Goal: Information Seeking & Learning: Learn about a topic

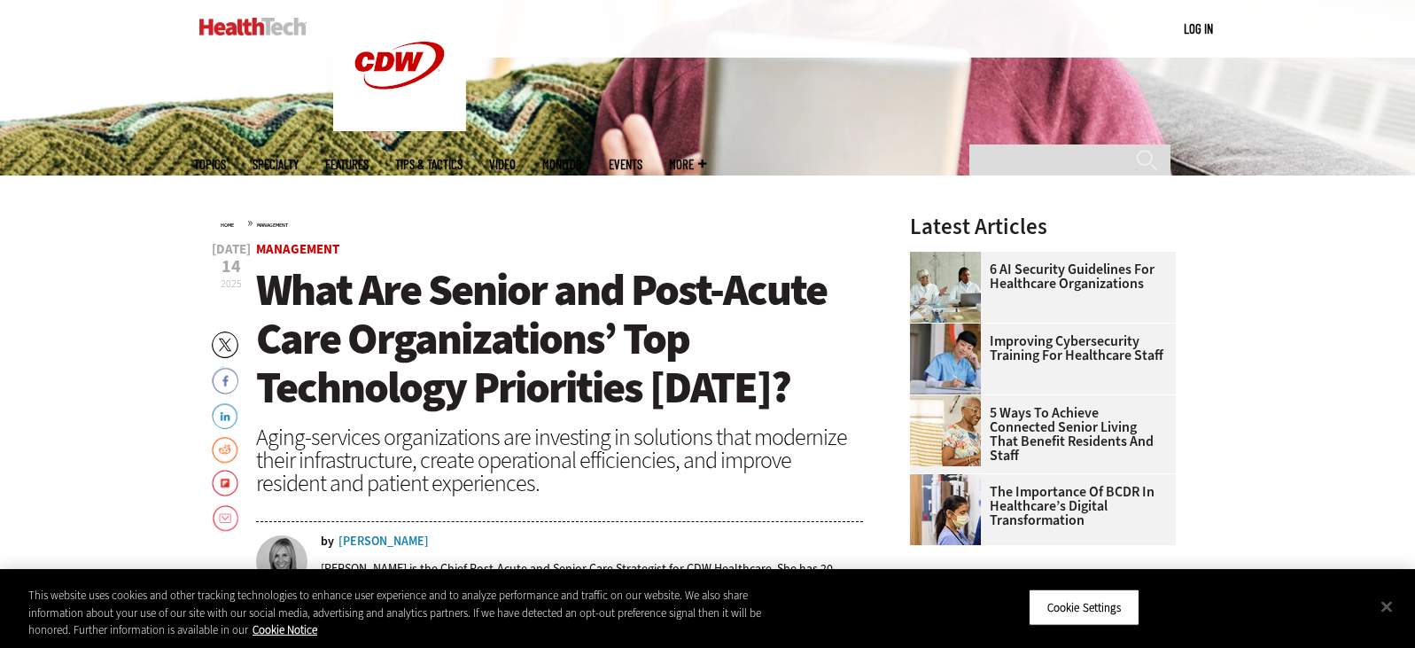
scroll to position [671, 0]
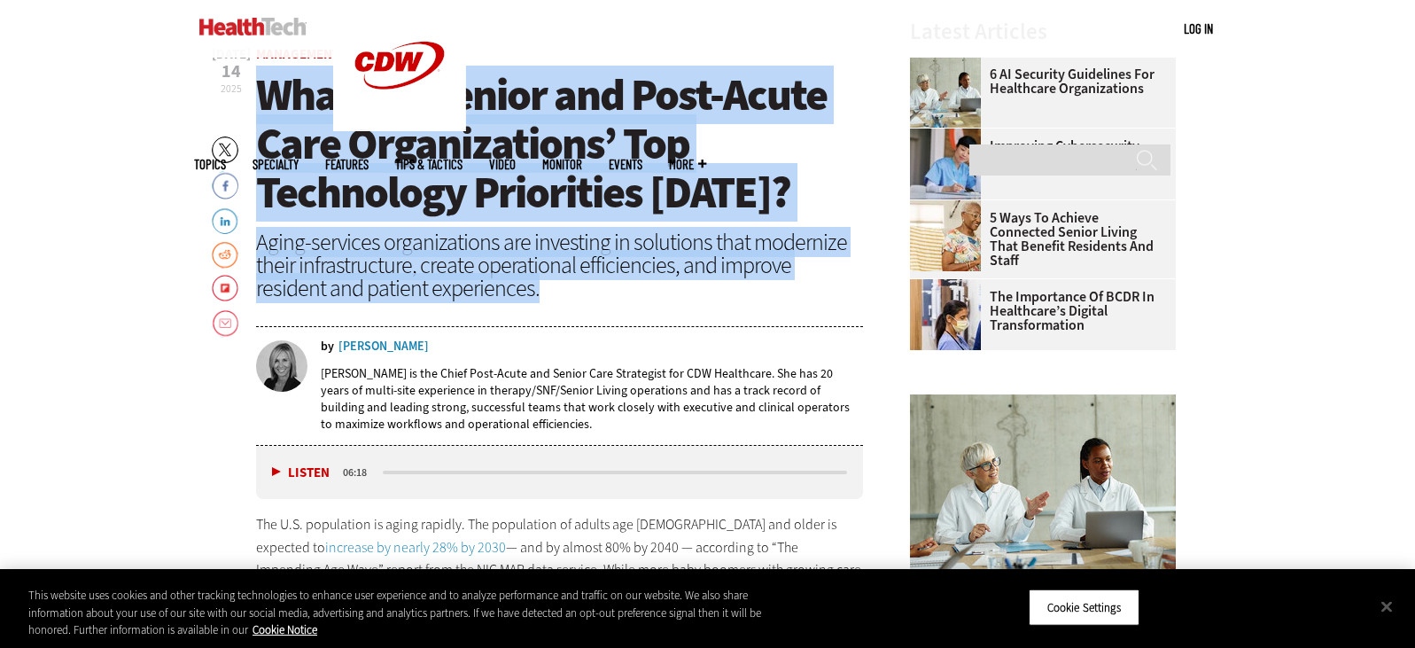
drag, startPoint x: 267, startPoint y: 90, endPoint x: 716, endPoint y: 283, distance: 488.9
click at [716, 283] on header "Jul 14 2025 Twitter Facebook LinkedIn Reddit Flipboard Email Management What Ar…" at bounding box center [560, 247] width 608 height 398
copy header "What Are Senior and Post-Acute Care Organizations’ Top Technology Priorities To…"
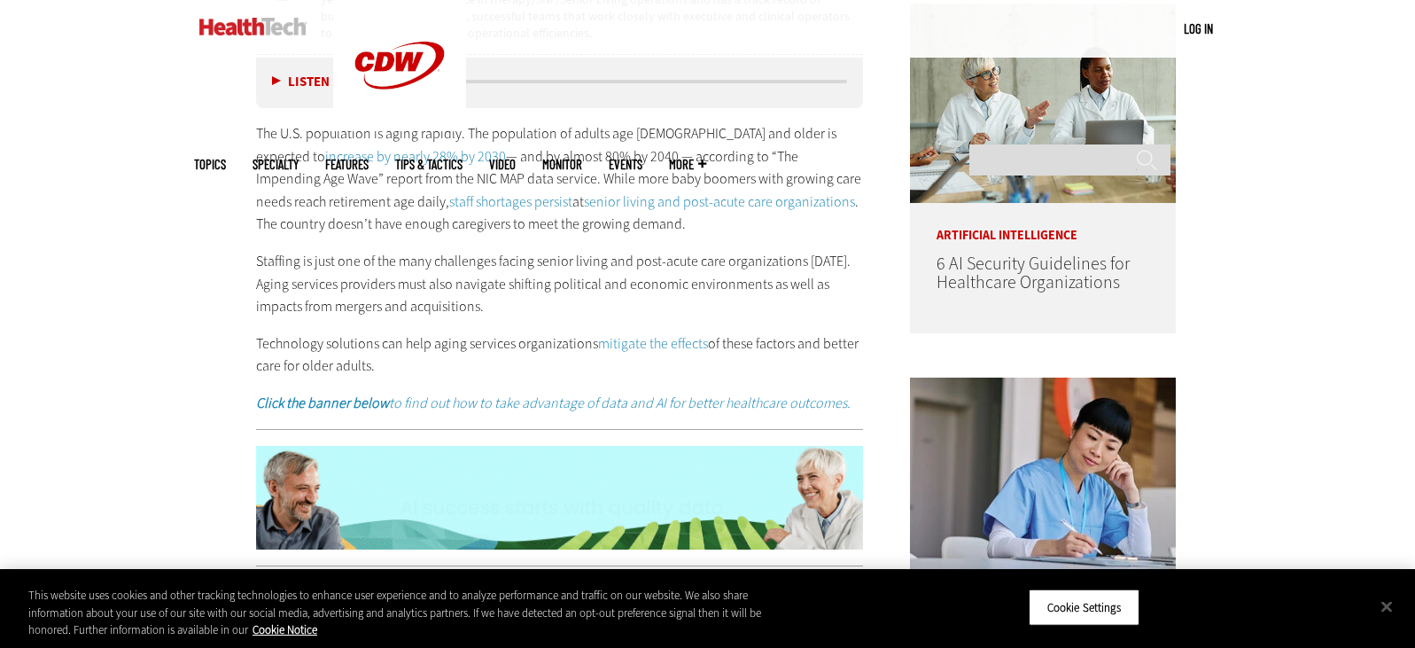
scroll to position [1072, 0]
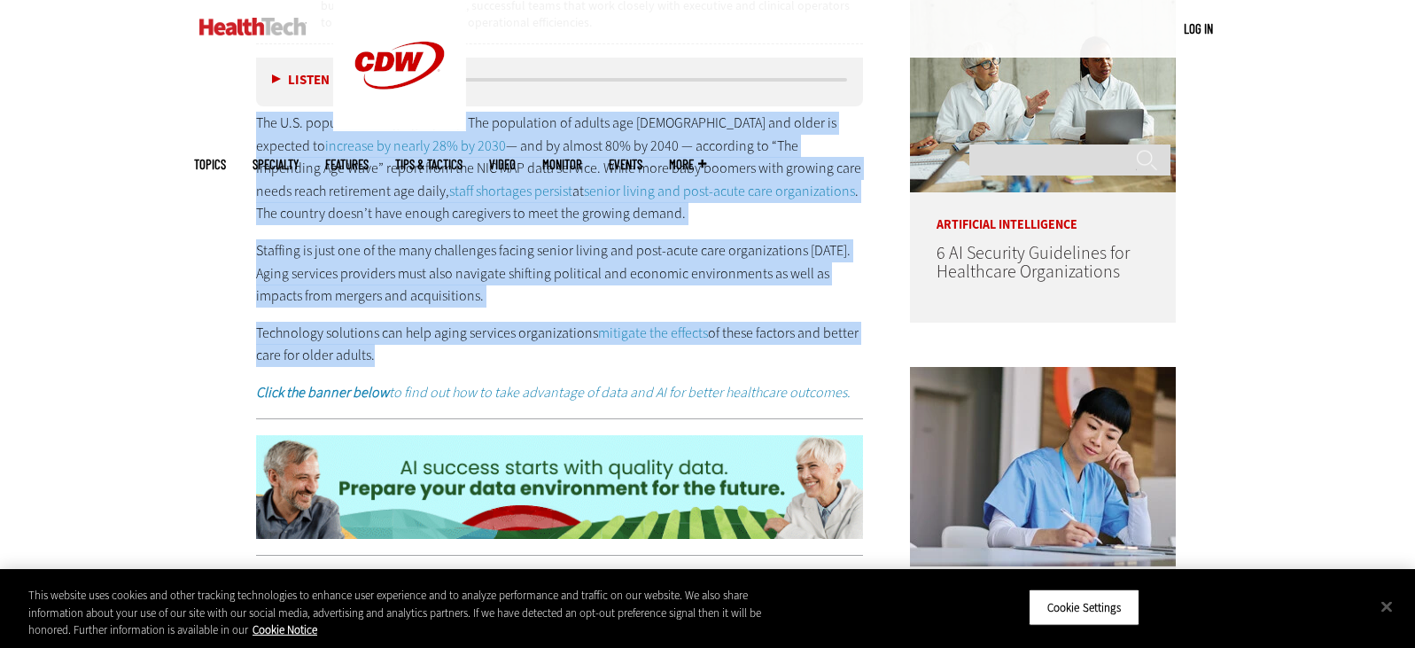
drag, startPoint x: 252, startPoint y: 344, endPoint x: 595, endPoint y: 368, distance: 343.7
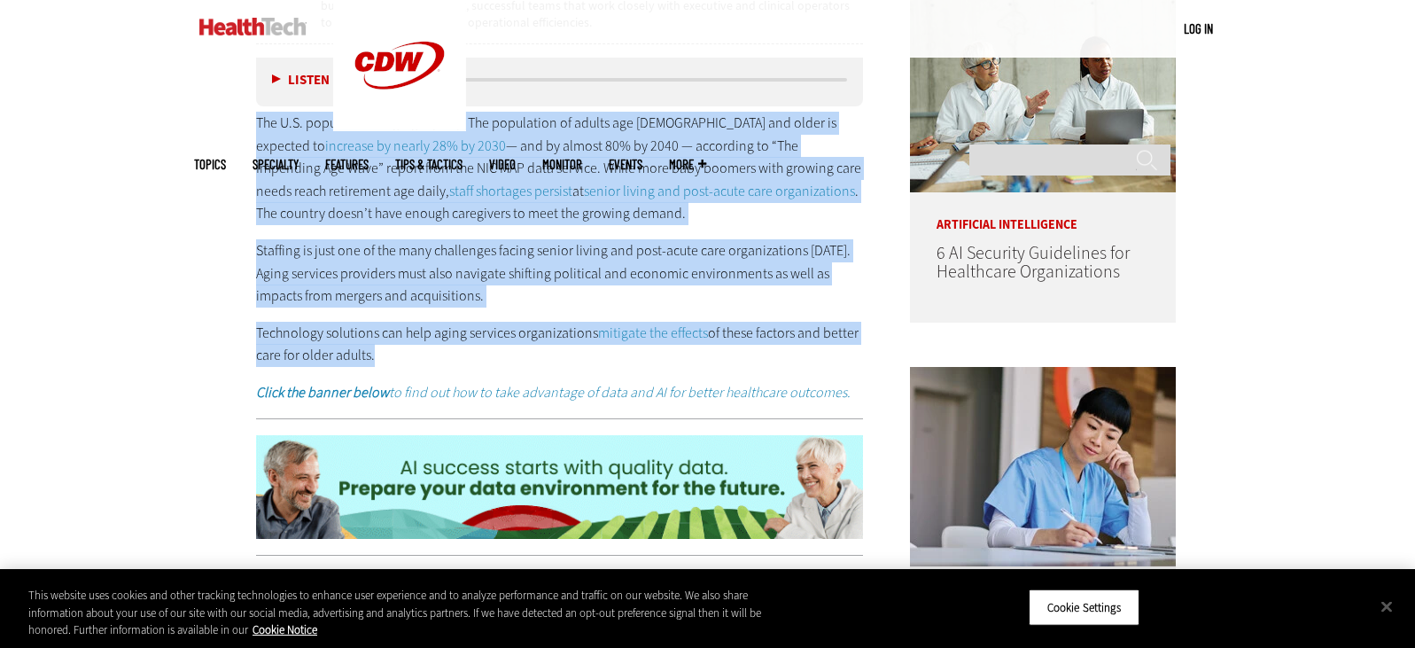
copy div "The U.S. population is aging rapidly. The population of adults age 80 and older…"
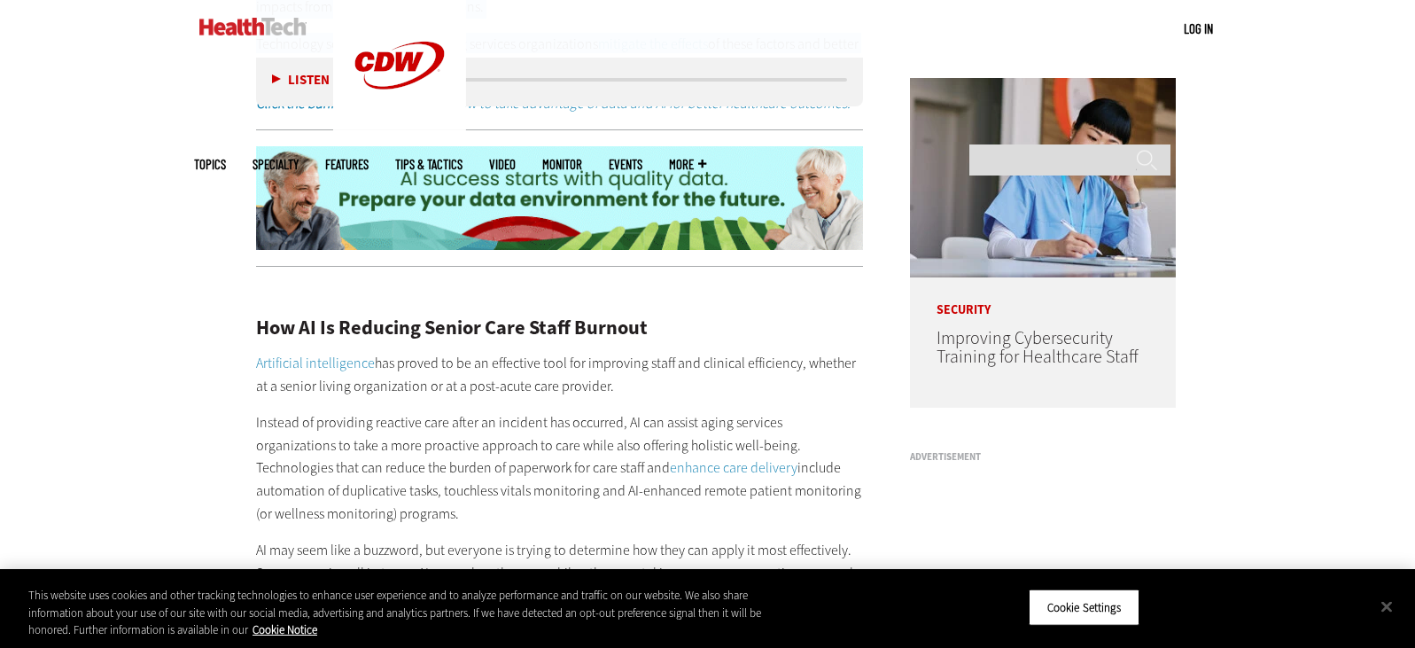
scroll to position [1519, 0]
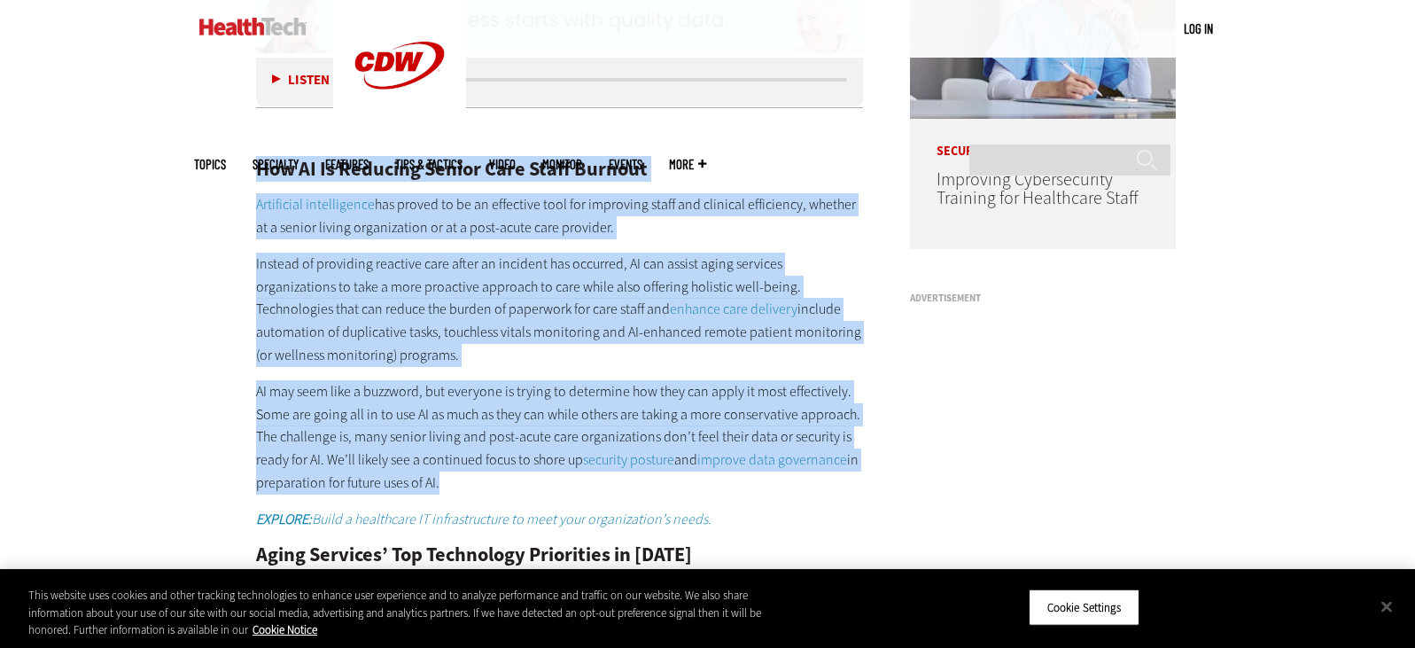
drag, startPoint x: 256, startPoint y: 170, endPoint x: 502, endPoint y: 496, distance: 408.5
copy div "How AI Is Reducing Senior Care Staff Burnout Artificial intelligence has proved…"
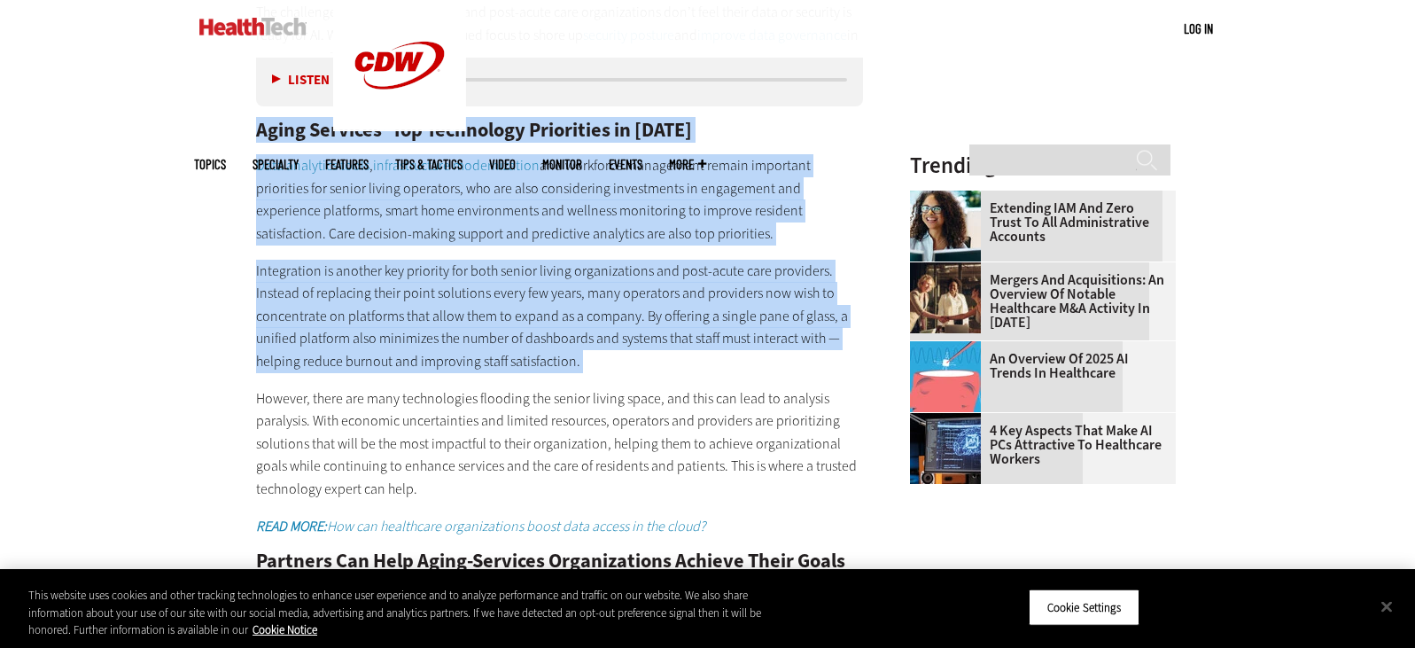
scroll to position [1966, 0]
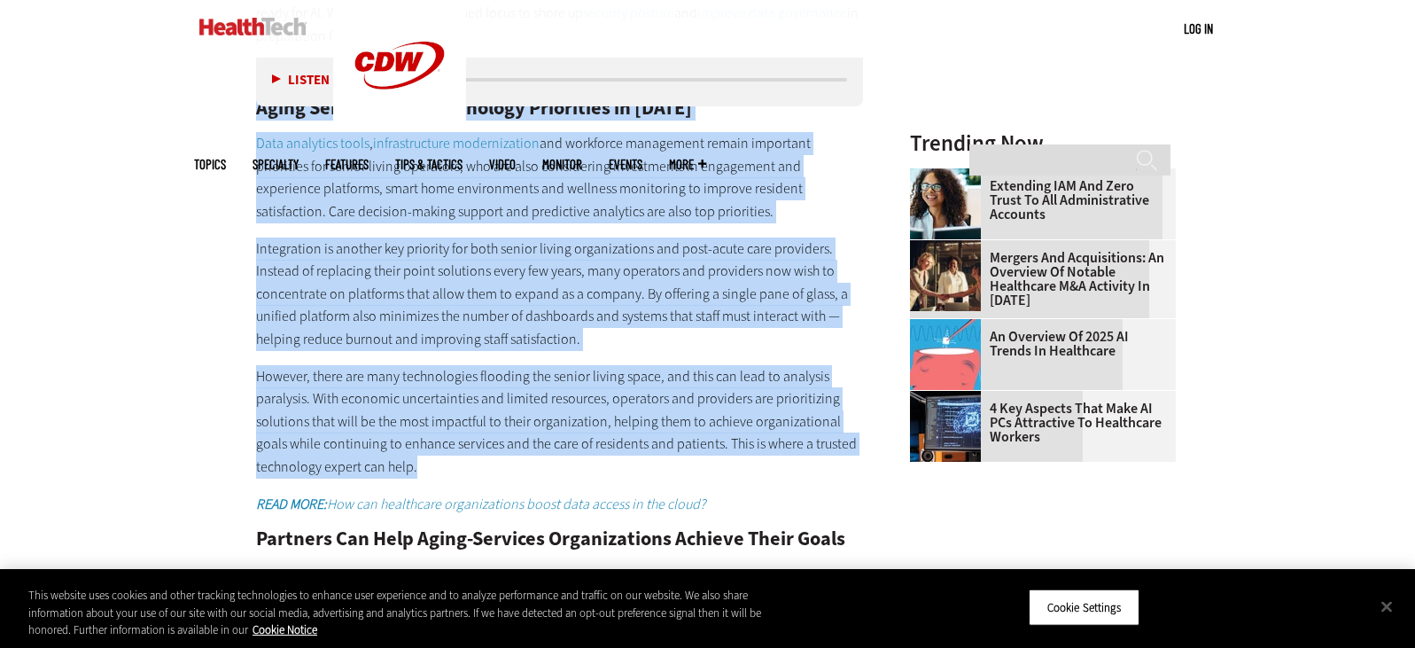
drag, startPoint x: 257, startPoint y: 177, endPoint x: 586, endPoint y: 468, distance: 438.7
click at [586, 468] on div "How AI Is Reducing Senior Care Staff Burnout Artificial intelligence has proved…" at bounding box center [560, 445] width 608 height 1539
copy div "Aging Services’ Top Technology Priorities in 2025 Data analytics tools , infras…"
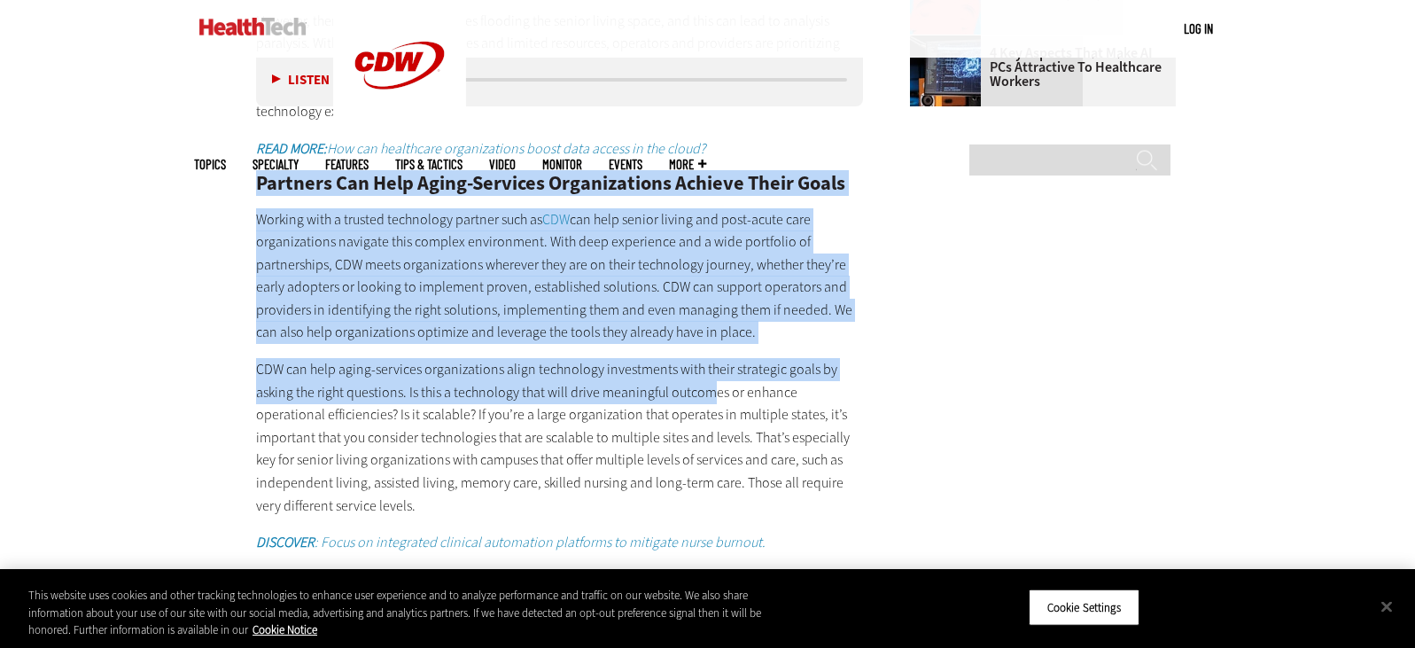
scroll to position [2337, 0]
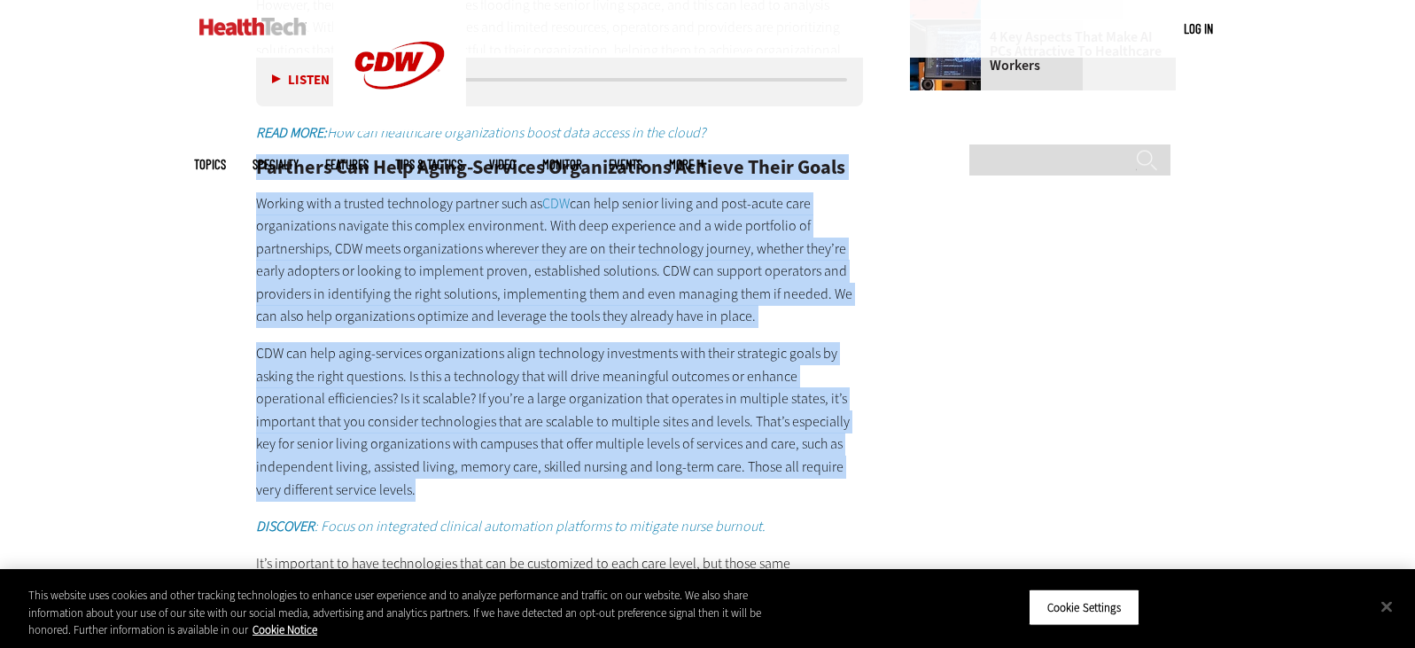
drag, startPoint x: 254, startPoint y: 312, endPoint x: 648, endPoint y: 489, distance: 432.2
click at [648, 489] on div "How AI Is Reducing Senior Care Staff Burnout Artificial intelligence has proved…" at bounding box center [560, 74] width 608 height 1539
copy div "Partners Can Help Aging-Services Organizations Achieve Their Goals Working with…"
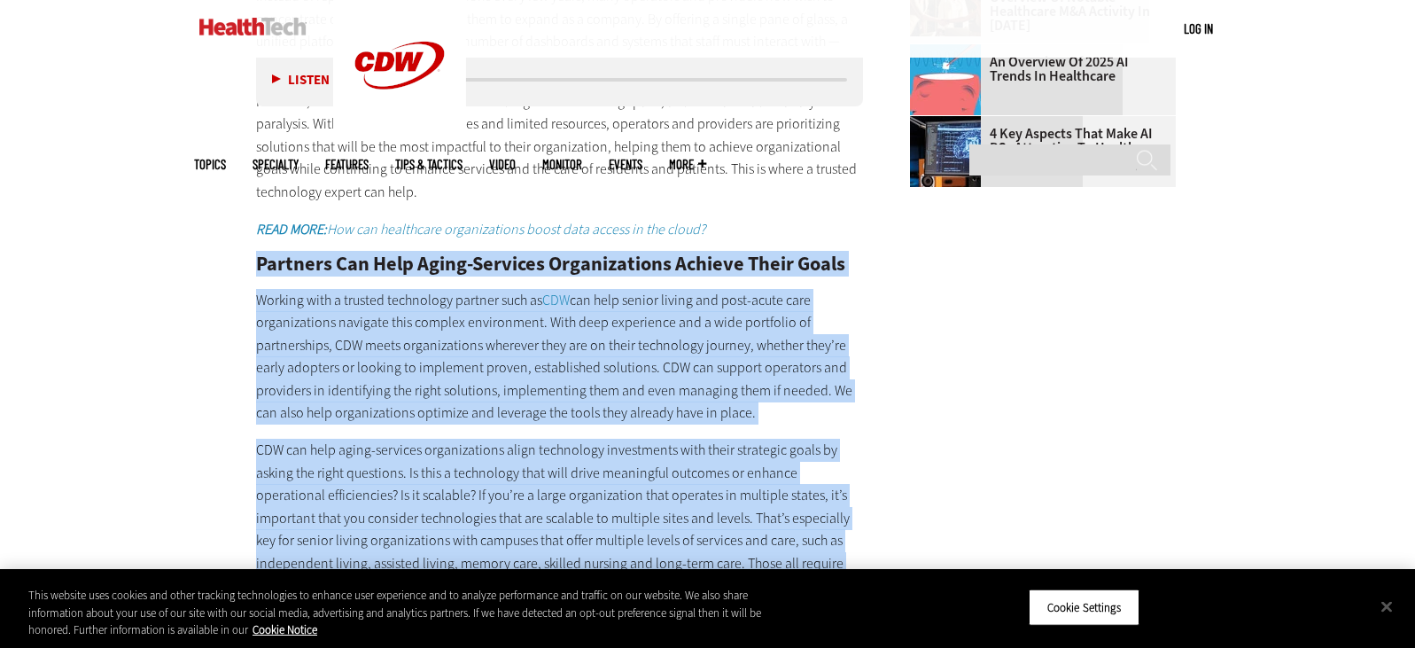
scroll to position [2239, 0]
click at [561, 303] on link "CDW" at bounding box center [555, 300] width 27 height 19
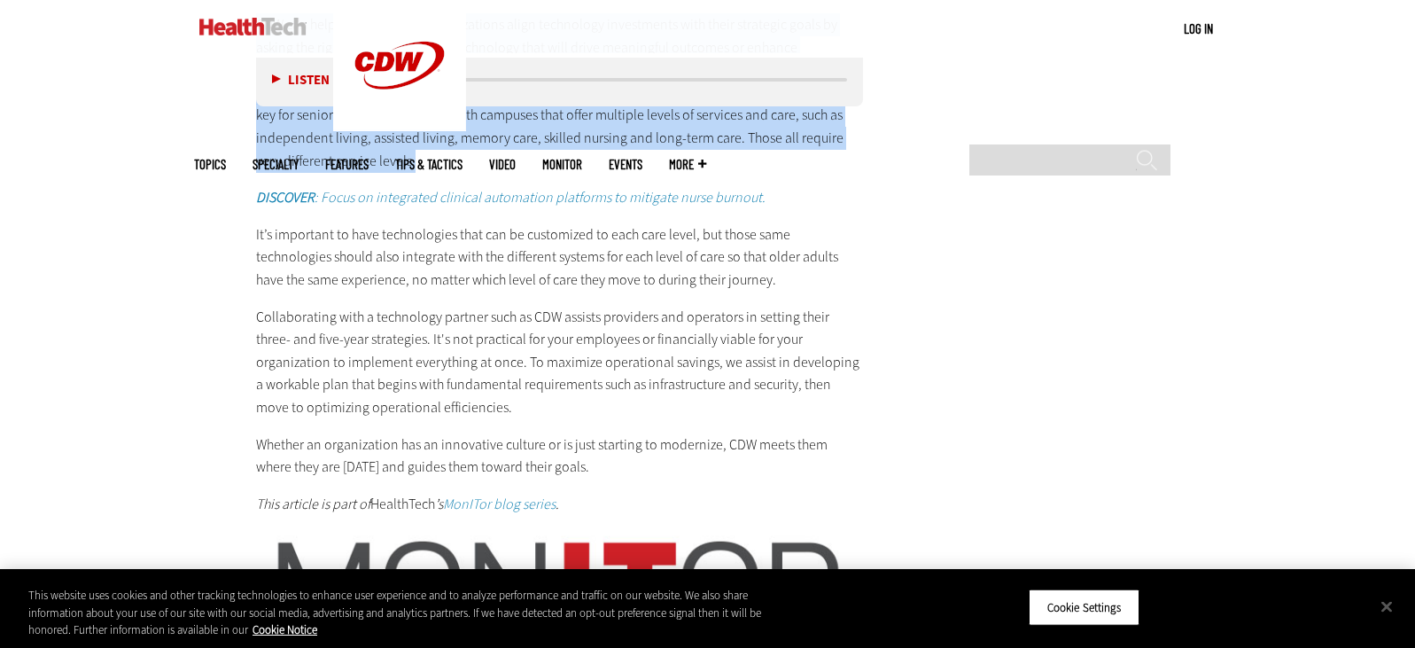
scroll to position [2688, 0]
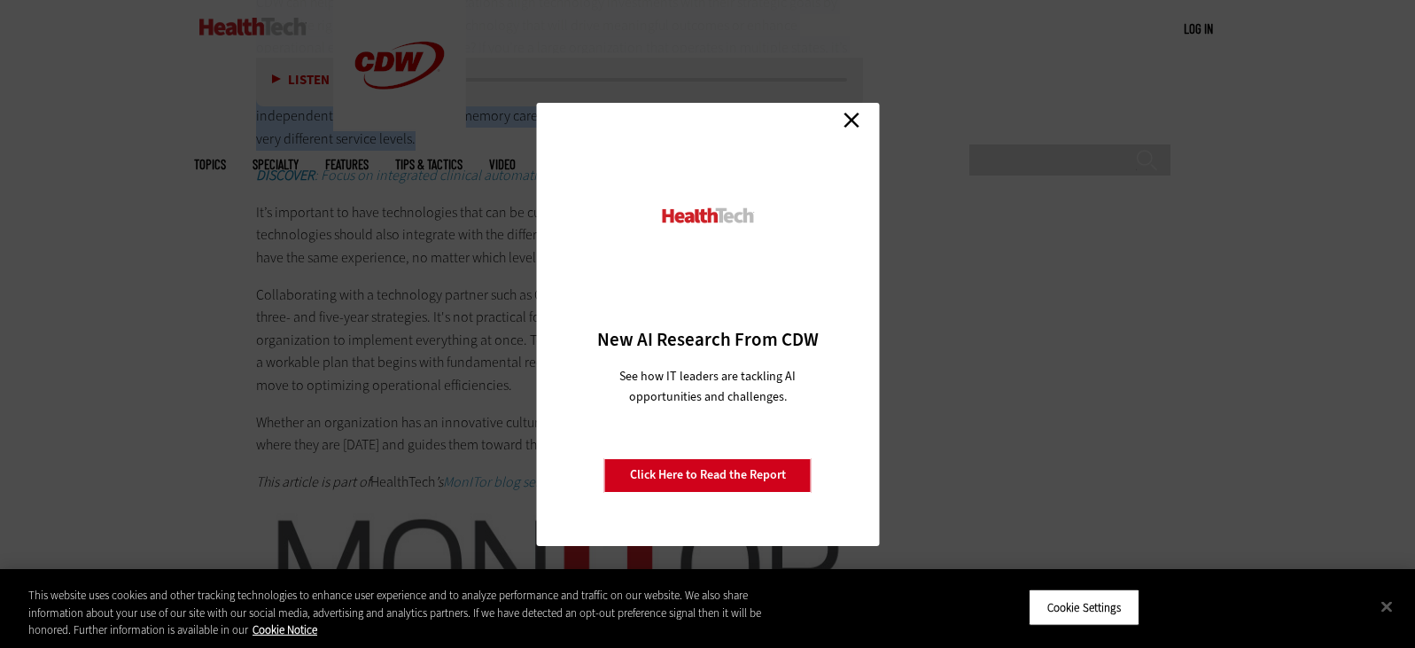
click at [855, 115] on link "Close" at bounding box center [851, 120] width 27 height 27
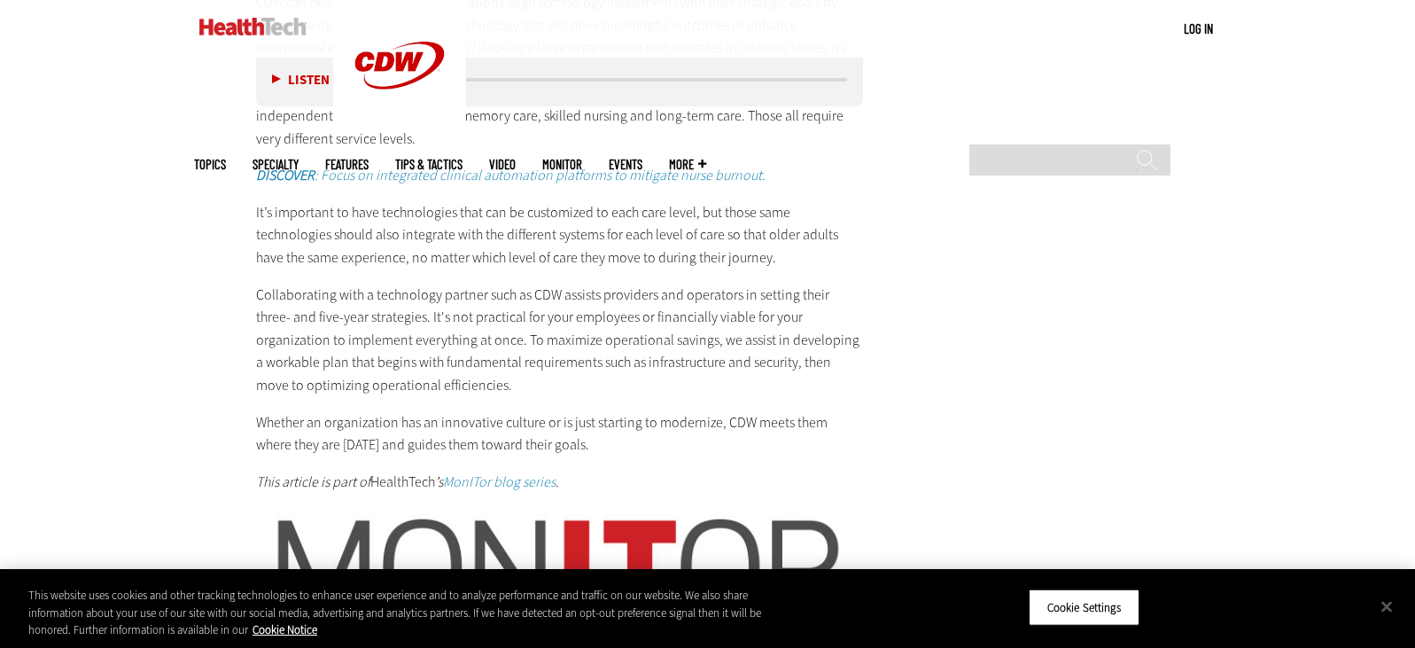
drag, startPoint x: 257, startPoint y: 213, endPoint x: 556, endPoint y: 403, distance: 354.8
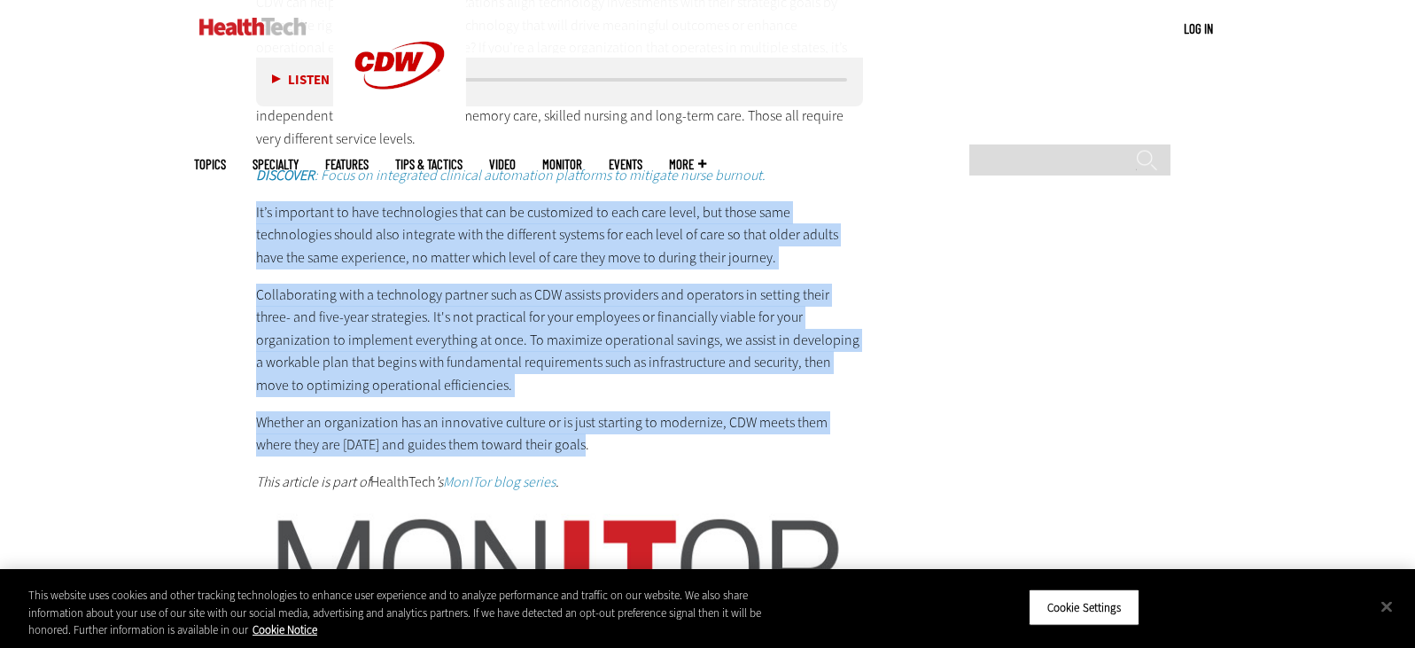
drag, startPoint x: 568, startPoint y: 445, endPoint x: 229, endPoint y: 196, distance: 420.1
copy div "It’s important to have technologies that can be customized to each care level, …"
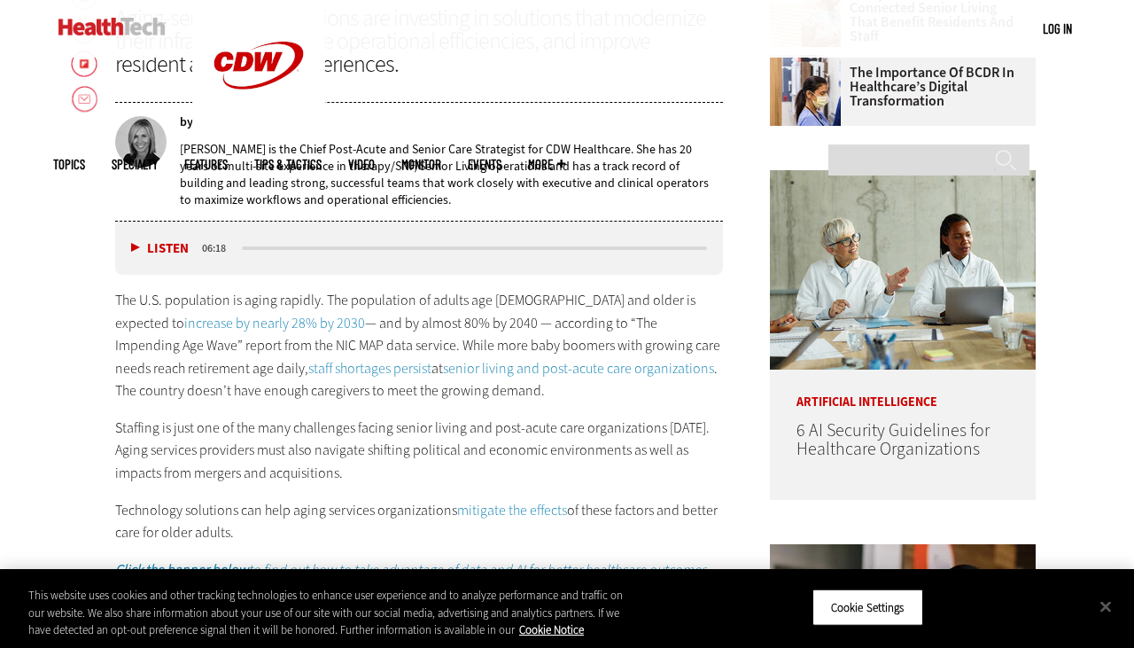
scroll to position [811, 0]
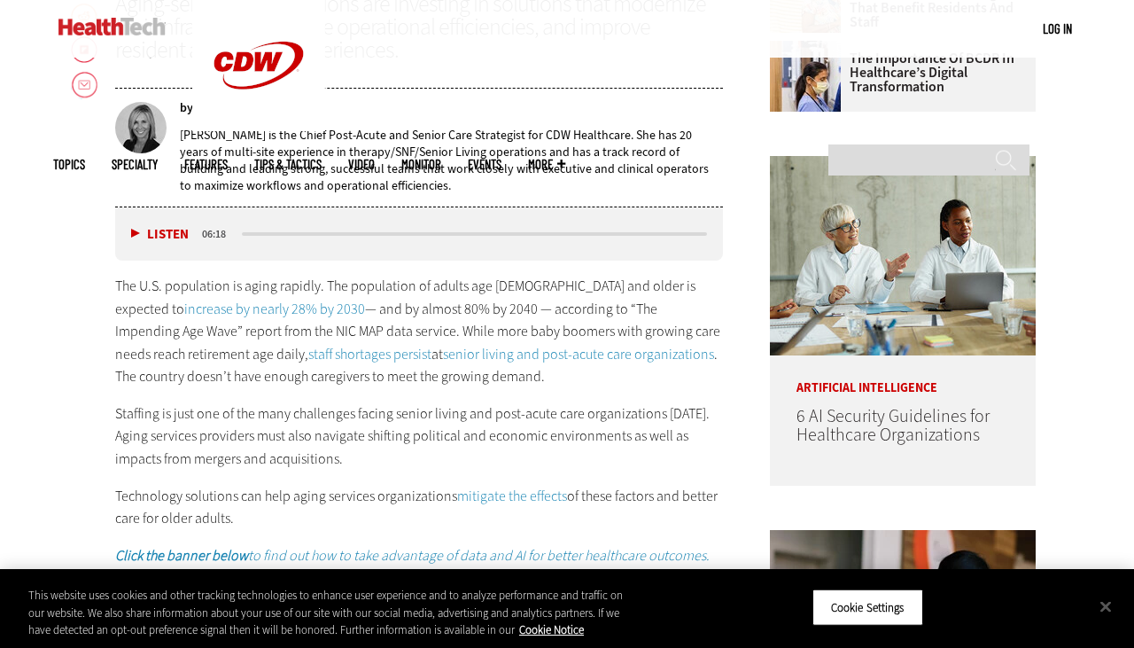
click at [534, 385] on p "The U.S. population is aging rapidly. The population of adults age 80 and older…" at bounding box center [419, 331] width 608 height 113
click at [527, 322] on p "The U.S. population is aging rapidly. The population of adults age 80 and older…" at bounding box center [419, 331] width 608 height 113
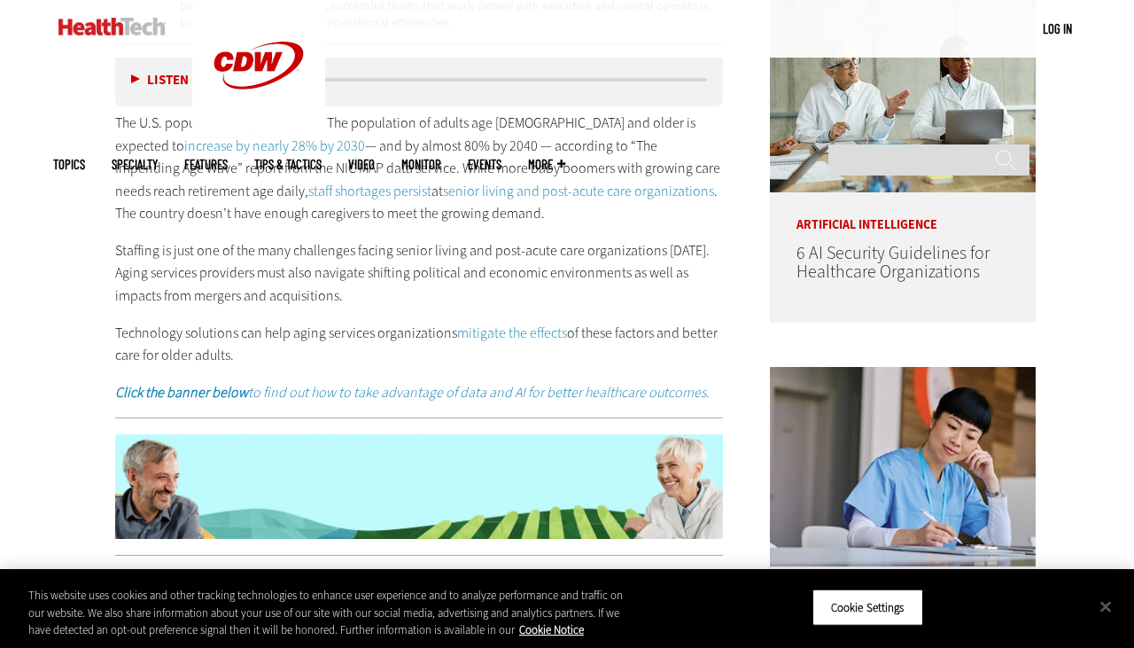
click at [555, 186] on p "The U.S. population is aging rapidly. The population of adults age 80 and older…" at bounding box center [419, 168] width 608 height 113
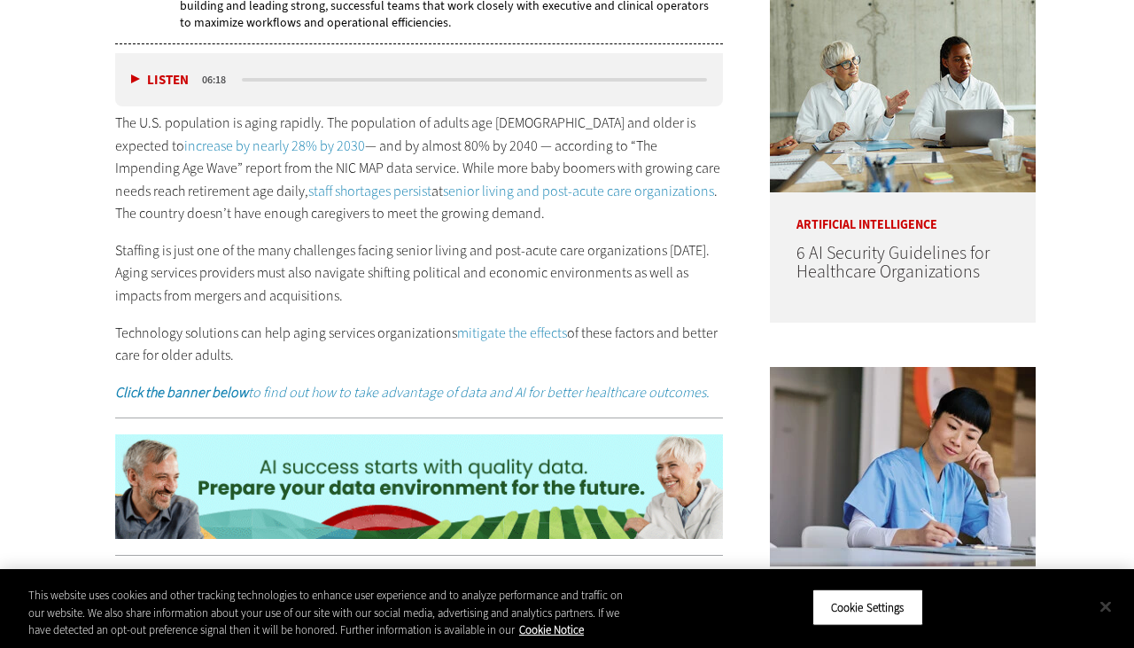
click at [1111, 615] on button "Close" at bounding box center [1105, 605] width 39 height 39
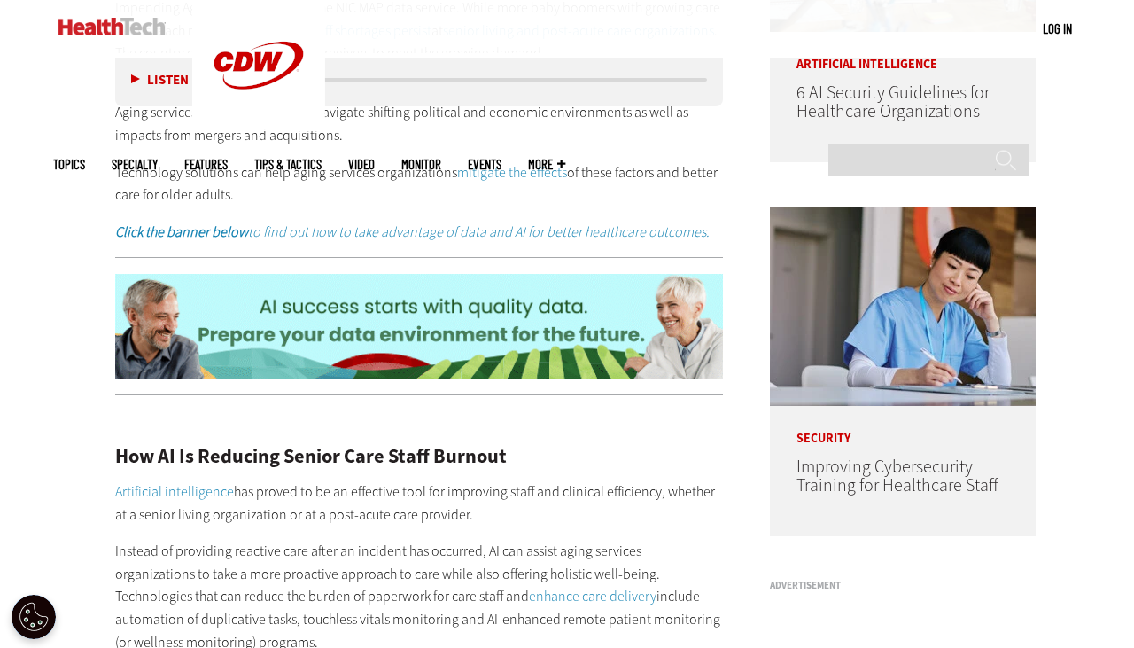
scroll to position [601, 0]
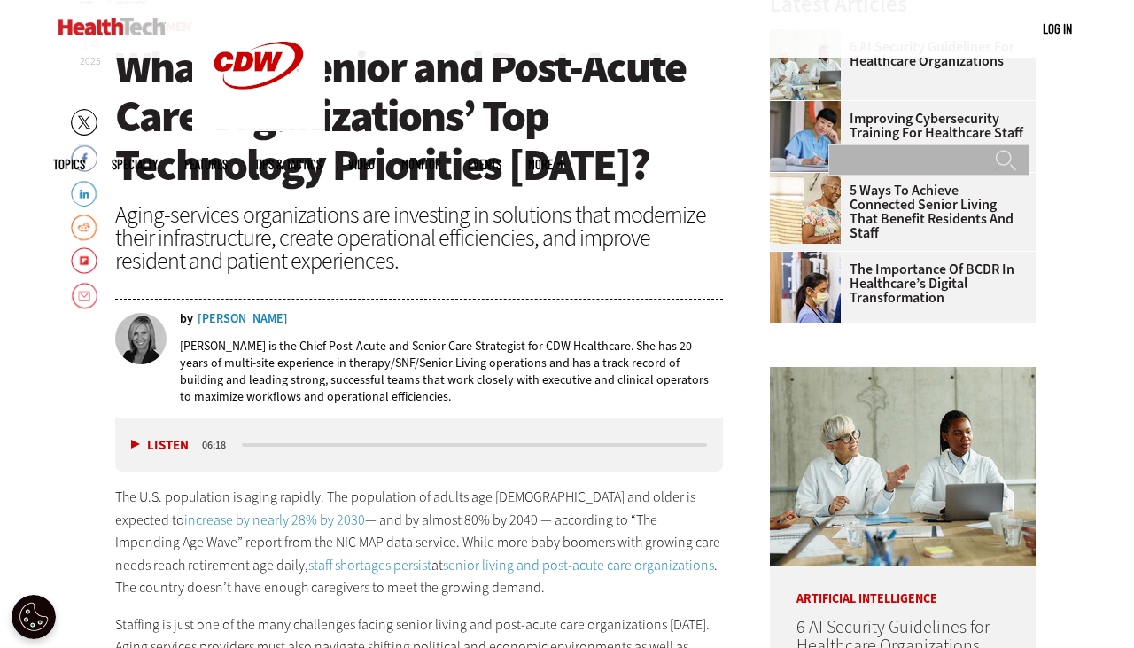
click at [904, 144] on input "Search" at bounding box center [928, 159] width 201 height 31
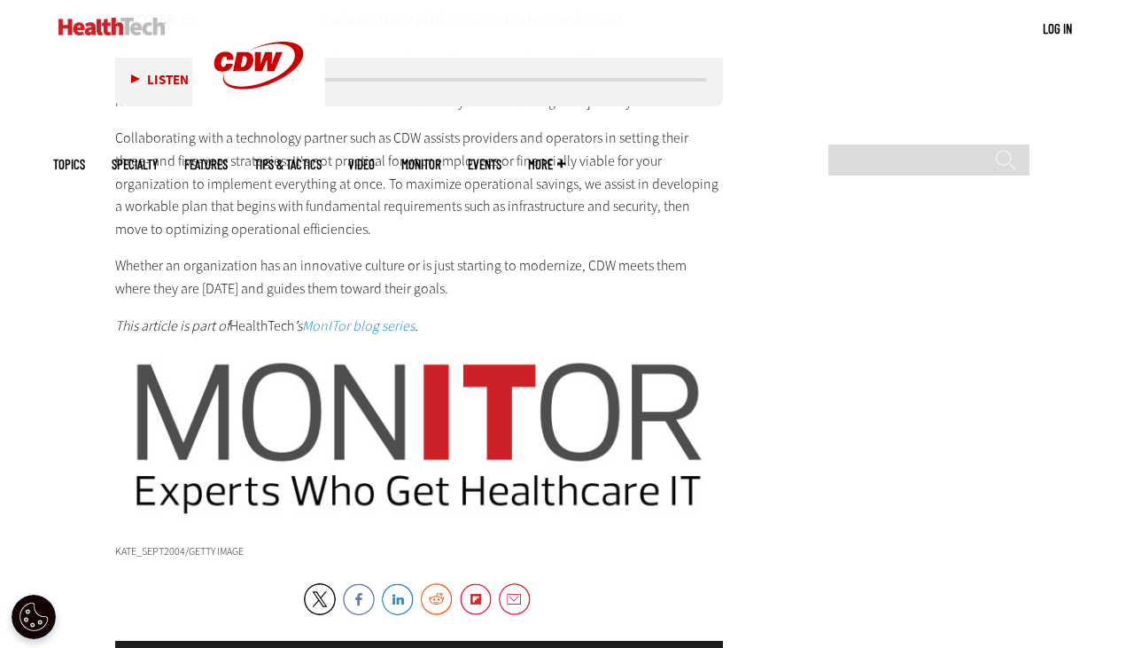
scroll to position [2773, 0]
